Goal: Register for event/course

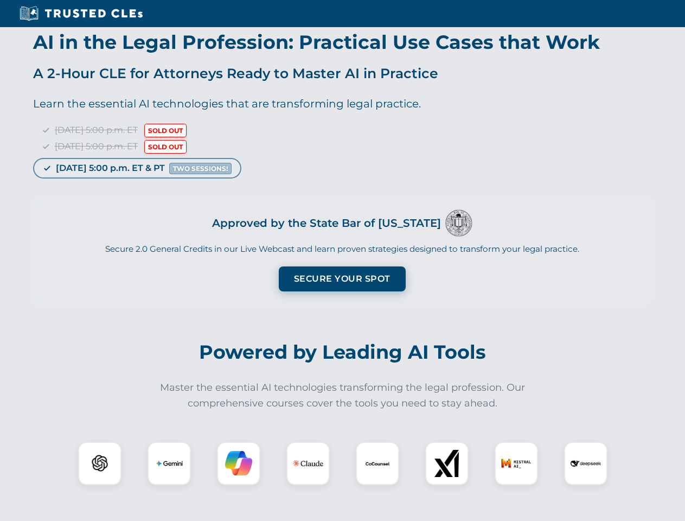
click at [342, 279] on button "Secure Your Spot" at bounding box center [342, 278] width 127 height 25
click at [100, 463] on img at bounding box center [99, 463] width 31 height 31
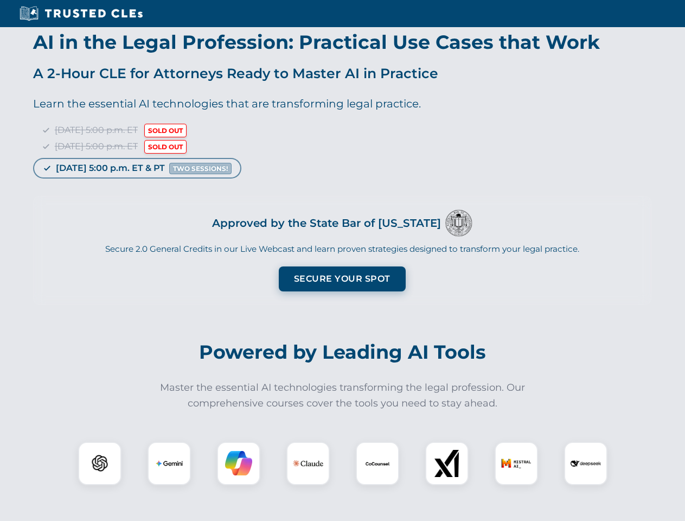
scroll to position [876, 0]
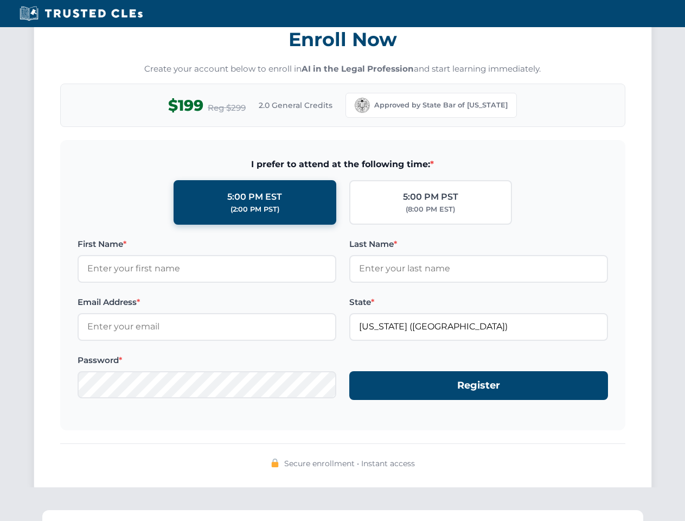
click at [378, 463] on span "Secure enrollment • Instant access" at bounding box center [349, 463] width 131 height 12
click at [447, 463] on div "Secure enrollment • Instant access" at bounding box center [342, 464] width 565 height 14
click at [517, 463] on div "Secure enrollment • Instant access" at bounding box center [342, 464] width 565 height 14
click at [586, 463] on div "Secure enrollment • Instant access" at bounding box center [342, 464] width 565 height 14
